Goal: Entertainment & Leisure: Consume media (video, audio)

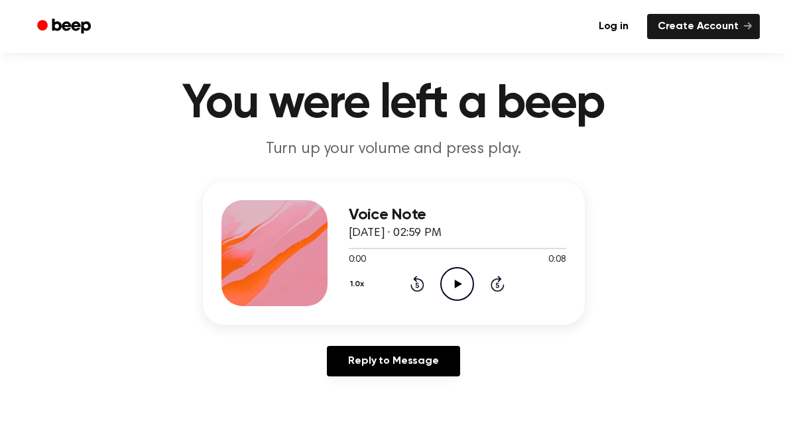
click at [448, 275] on icon "Play Audio" at bounding box center [457, 284] width 34 height 34
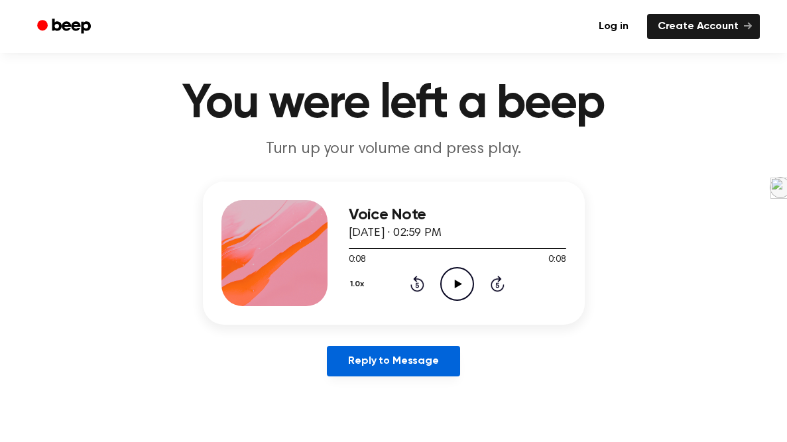
click at [399, 330] on link "Reply to Message" at bounding box center [393, 361] width 133 height 31
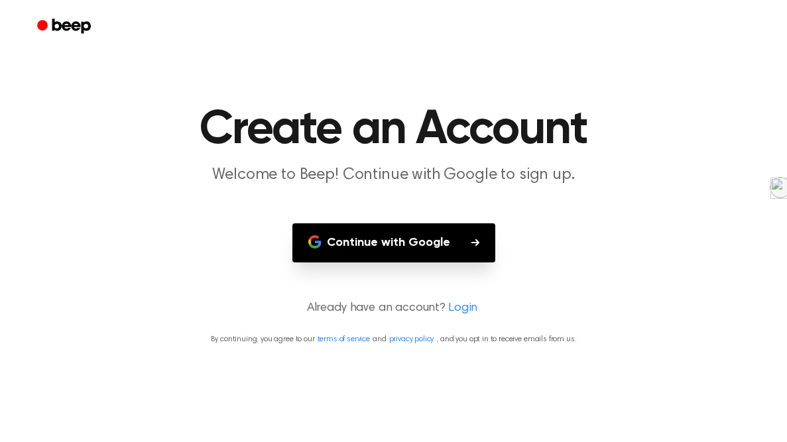
click at [401, 301] on p "Already have an account? Login" at bounding box center [393, 309] width 755 height 18
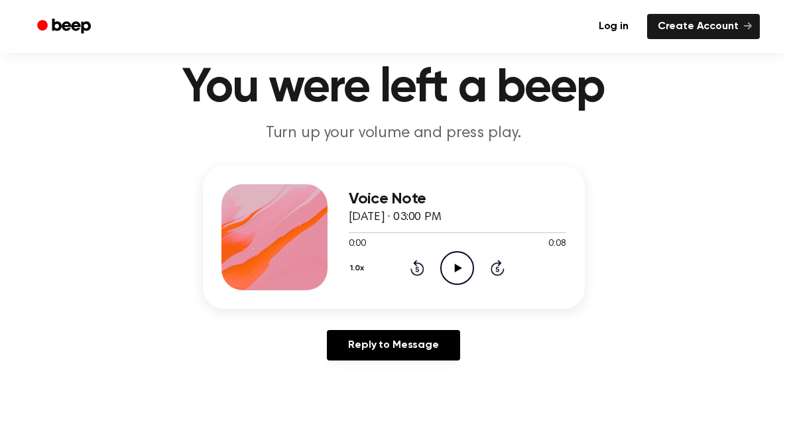
click at [456, 265] on icon at bounding box center [458, 268] width 7 height 9
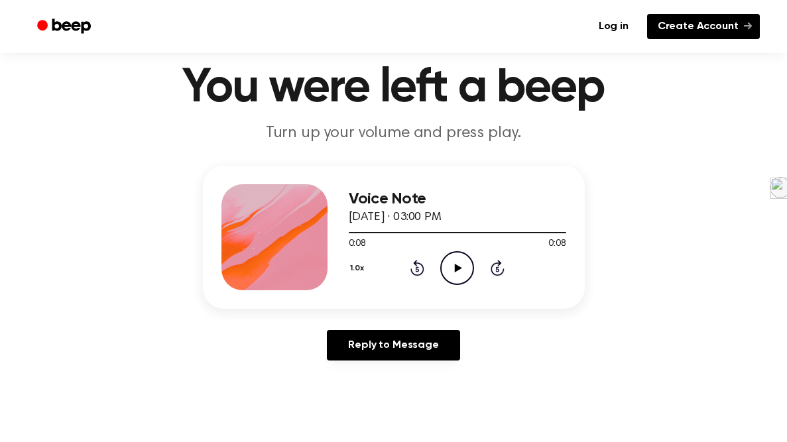
click at [708, 28] on link "Create Account" at bounding box center [703, 26] width 113 height 25
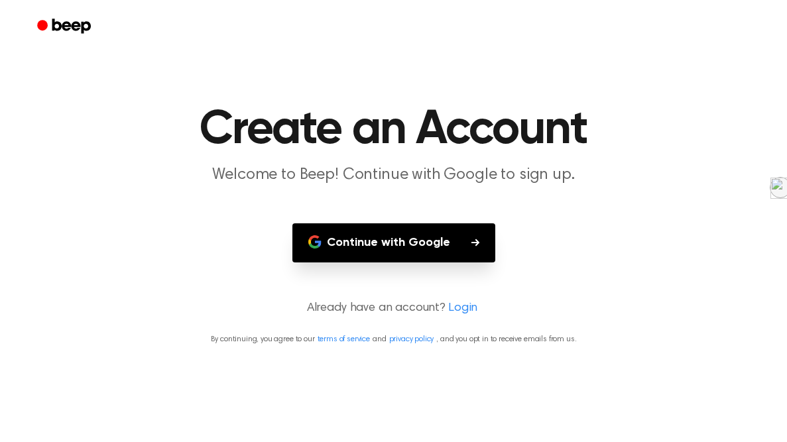
click at [481, 179] on p "Welcome to Beep! Continue with Google to sign up." at bounding box center [393, 175] width 509 height 22
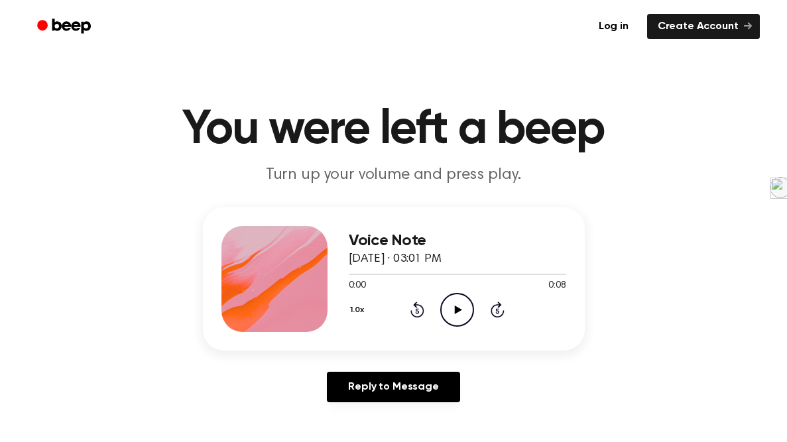
click at [453, 296] on icon "Play Audio" at bounding box center [457, 310] width 34 height 34
click at [461, 312] on icon "Play Audio" at bounding box center [457, 310] width 34 height 34
click at [456, 304] on icon "Play Audio" at bounding box center [457, 310] width 34 height 34
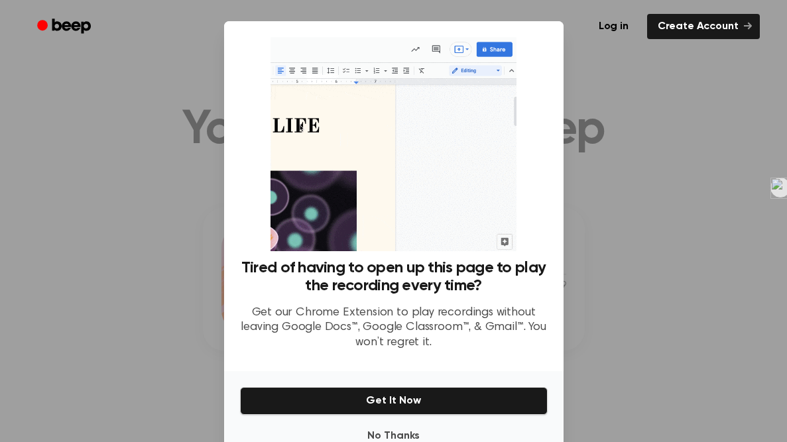
scroll to position [36, 0]
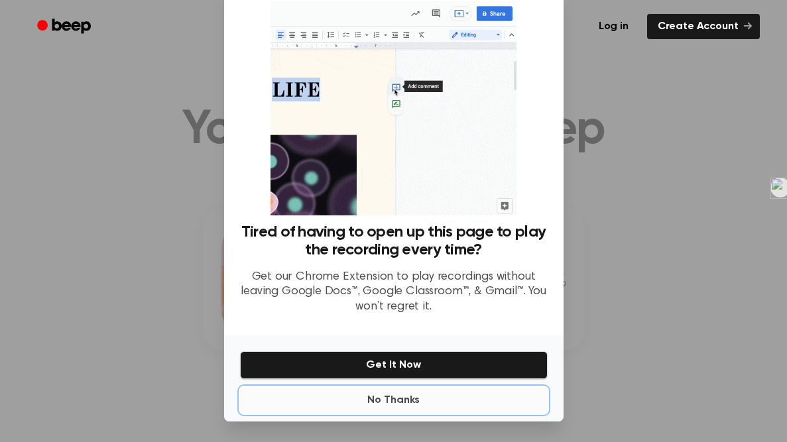
click at [405, 405] on button "No Thanks" at bounding box center [394, 400] width 308 height 27
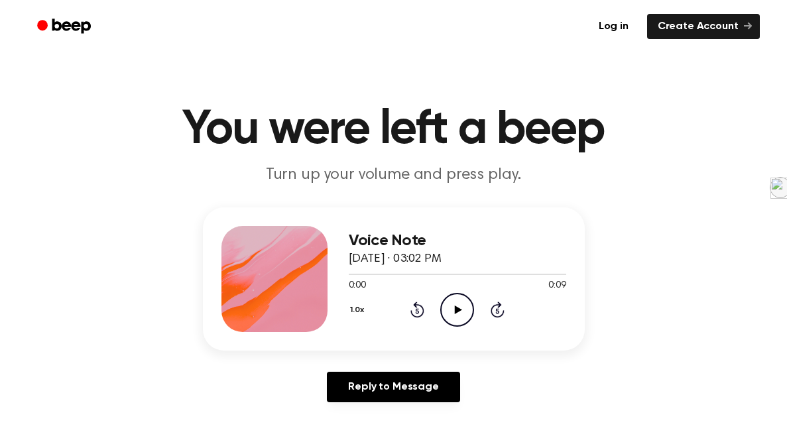
click at [450, 296] on icon "Play Audio" at bounding box center [457, 310] width 34 height 34
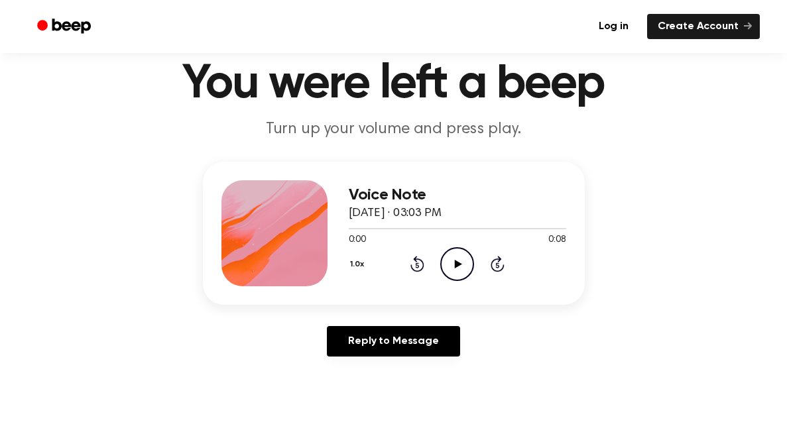
scroll to position [47, 0]
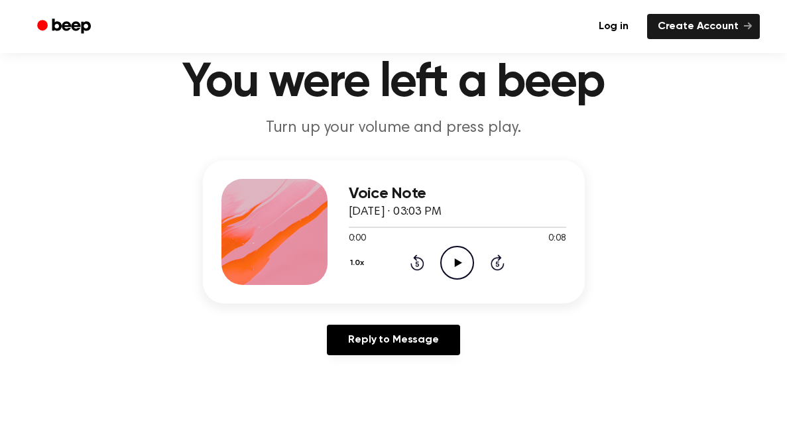
click at [464, 262] on icon "Play Audio" at bounding box center [457, 263] width 34 height 34
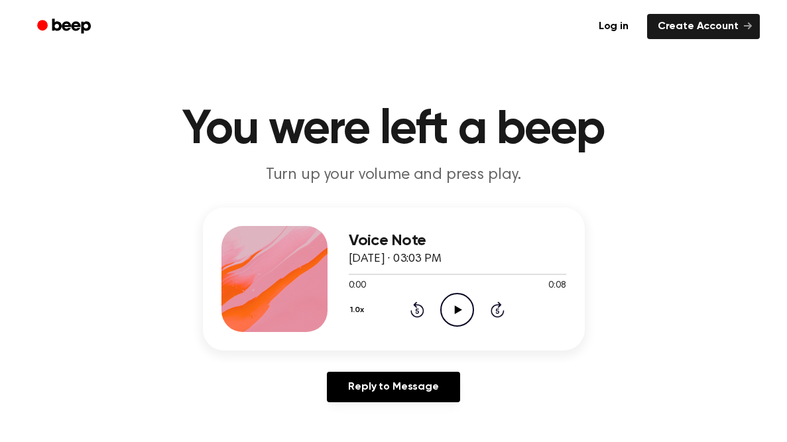
click at [452, 310] on icon "Play Audio" at bounding box center [457, 310] width 34 height 34
click at [444, 295] on icon "Play Audio" at bounding box center [457, 310] width 34 height 34
click at [454, 297] on icon "Play Audio" at bounding box center [457, 310] width 34 height 34
click at [446, 315] on icon "Play Audio" at bounding box center [457, 310] width 34 height 34
click at [461, 298] on icon "Play Audio" at bounding box center [457, 310] width 34 height 34
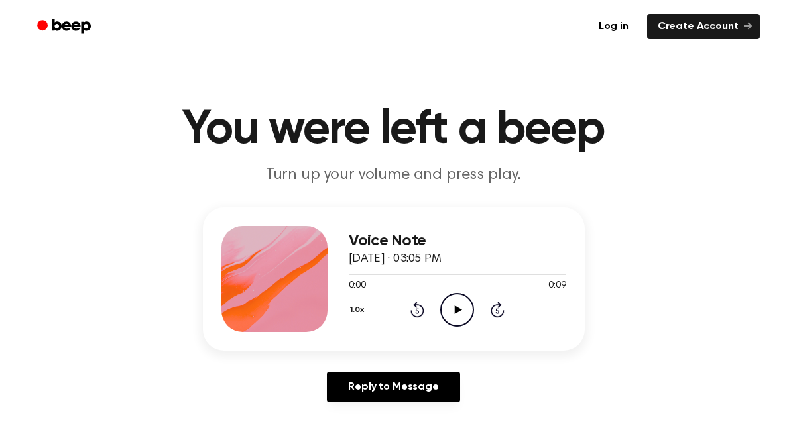
click at [456, 315] on icon "Play Audio" at bounding box center [457, 310] width 34 height 34
click at [443, 115] on h1 "You were left a beep" at bounding box center [393, 130] width 679 height 48
click at [444, 310] on icon "Play Audio" at bounding box center [457, 310] width 34 height 34
click at [456, 305] on icon "Play Audio" at bounding box center [457, 310] width 34 height 34
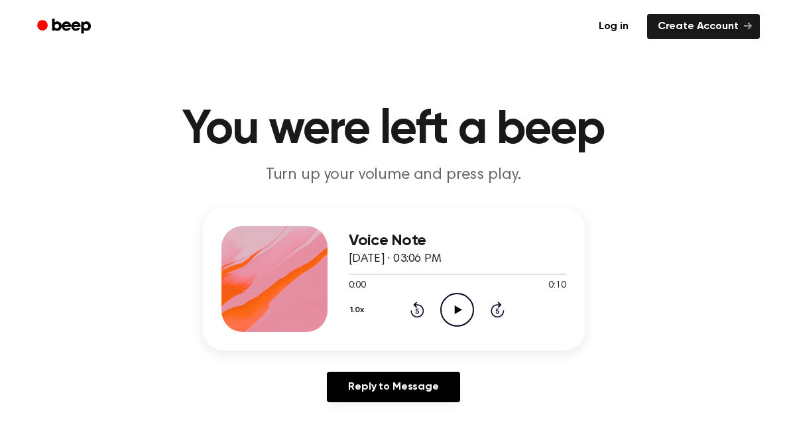
click at [464, 304] on icon "Play Audio" at bounding box center [457, 310] width 34 height 34
click at [449, 302] on icon "Play Audio" at bounding box center [457, 310] width 34 height 34
click at [455, 299] on icon "Play Audio" at bounding box center [457, 310] width 34 height 34
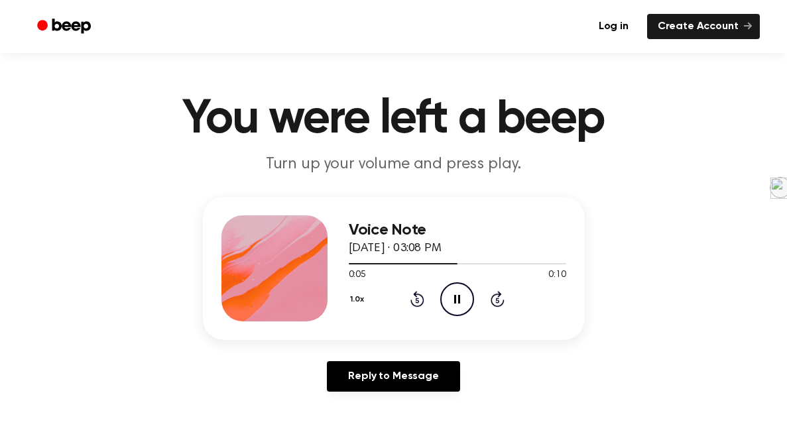
scroll to position [11, 0]
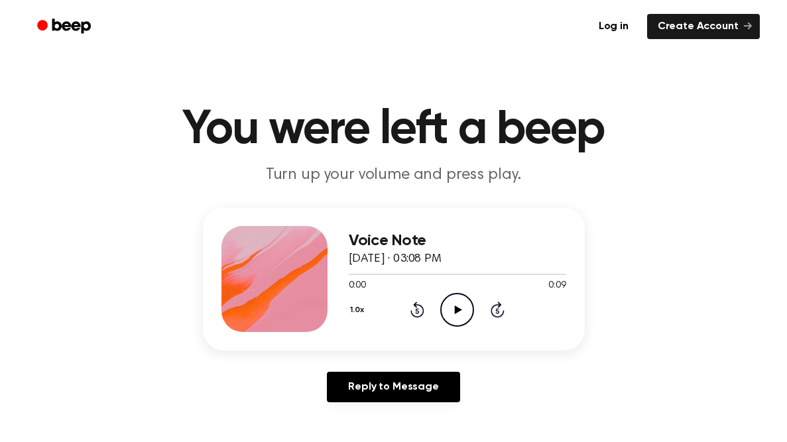
click at [454, 320] on icon "Play Audio" at bounding box center [457, 310] width 34 height 34
